Goal: Task Accomplishment & Management: Manage account settings

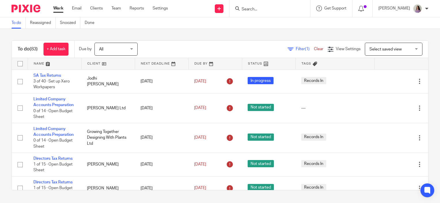
click at [268, 12] on input "Search" at bounding box center [267, 9] width 52 height 5
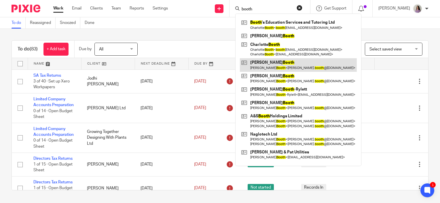
type input "booth"
click at [280, 63] on link at bounding box center [298, 64] width 117 height 13
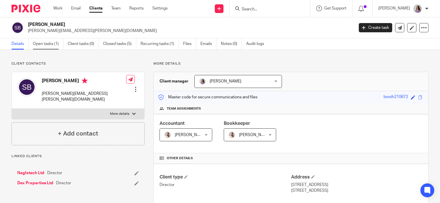
click at [61, 43] on link "Open tasks (1)" at bounding box center [48, 43] width 31 height 11
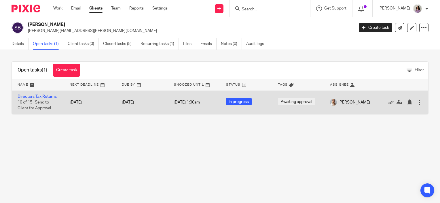
click at [33, 94] on link "Directors Tax Returns" at bounding box center [37, 96] width 39 height 4
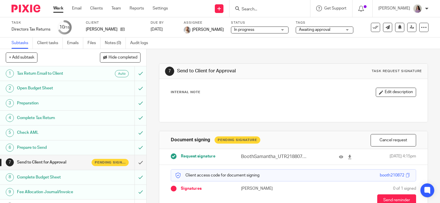
click at [281, 9] on input "Search" at bounding box center [267, 9] width 52 height 5
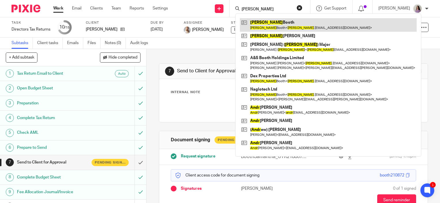
type input "andy"
click at [281, 22] on link at bounding box center [328, 24] width 177 height 13
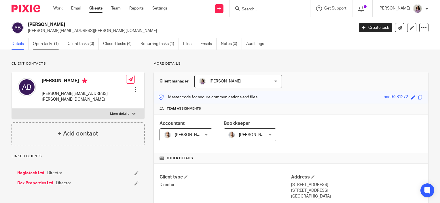
click at [58, 43] on link "Open tasks (1)" at bounding box center [48, 43] width 31 height 11
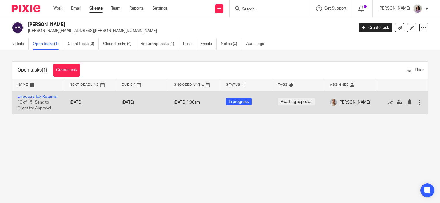
click at [31, 95] on link "Directors Tax Returns" at bounding box center [37, 96] width 39 height 4
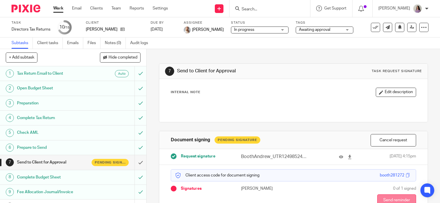
click at [385, 198] on button "Send reminder" at bounding box center [396, 200] width 39 height 12
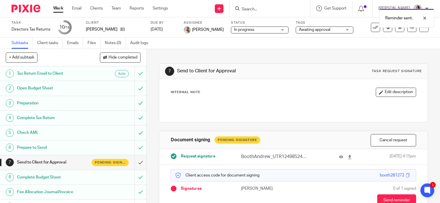
click at [294, 10] on div "Reminder sent." at bounding box center [327, 17] width 214 height 22
click at [286, 4] on div at bounding box center [270, 8] width 81 height 17
click at [281, 6] on div "Reminder sent." at bounding box center [327, 17] width 214 height 22
click at [272, 8] on div "Reminder sent." at bounding box center [327, 17] width 214 height 22
drag, startPoint x: 255, startPoint y: 11, endPoint x: 258, endPoint y: 7, distance: 5.3
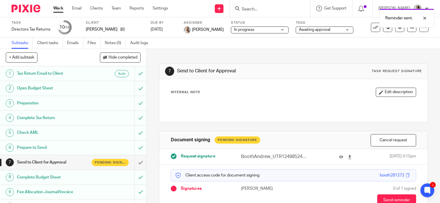
click at [258, 7] on div "Reminder sent." at bounding box center [327, 17] width 214 height 22
click at [279, 10] on input "Search" at bounding box center [267, 9] width 52 height 5
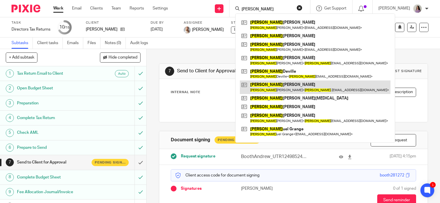
type input "[PERSON_NAME]"
click at [281, 87] on link at bounding box center [315, 86] width 151 height 13
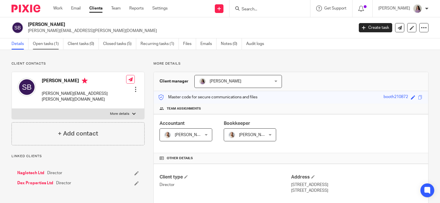
click at [51, 46] on link "Open tasks (1)" at bounding box center [48, 43] width 31 height 11
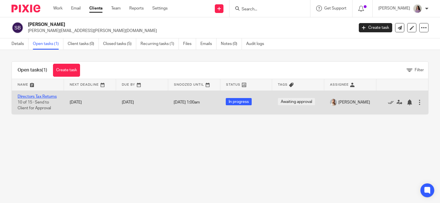
click at [29, 97] on link "Directors Tax Returns" at bounding box center [37, 96] width 39 height 4
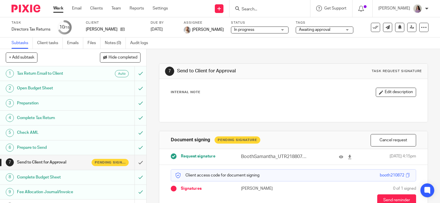
scroll to position [33, 0]
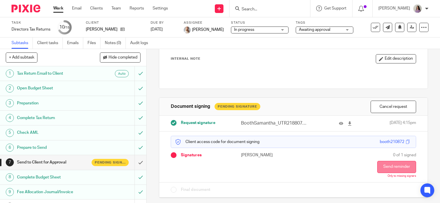
click at [377, 168] on button "Send reminder" at bounding box center [396, 167] width 39 height 12
click at [56, 5] on div "Work Email Clients Team Reports Settings Work Email Clients Team Reports Settin…" at bounding box center [112, 8] width 129 height 17
drag, startPoint x: 56, startPoint y: 5, endPoint x: 62, endPoint y: 13, distance: 10.2
click at [62, 13] on div "Work Email Clients Team Reports Settings Work Email Clients Team Reports Settin…" at bounding box center [112, 8] width 129 height 17
